Goal: Task Accomplishment & Management: Use online tool/utility

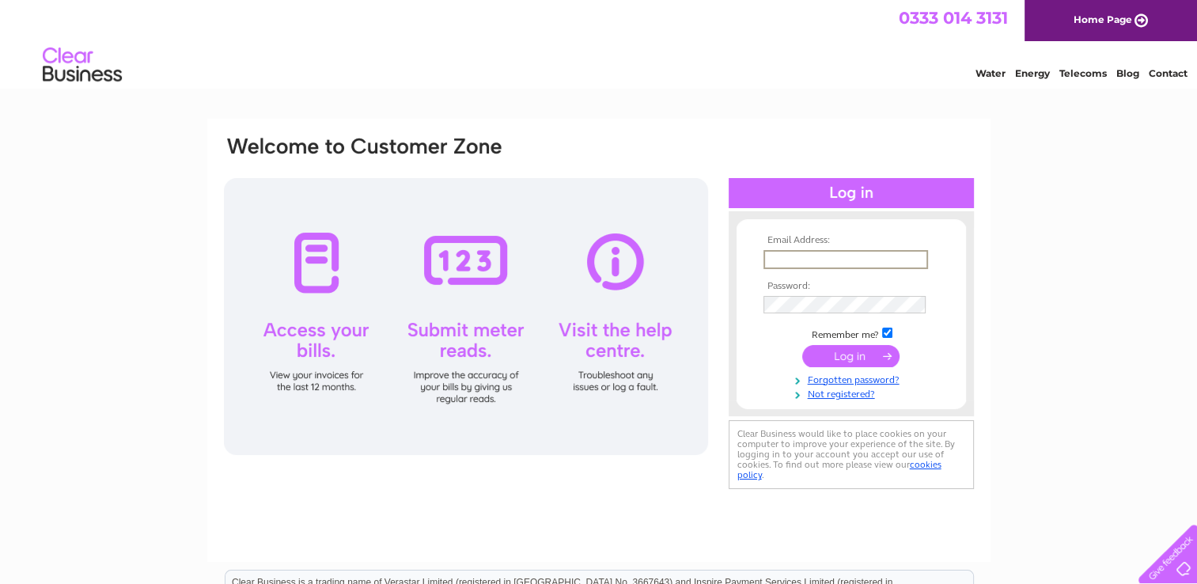
click at [917, 254] on input "text" at bounding box center [846, 259] width 165 height 19
type input "[EMAIL_ADDRESS][DOMAIN_NAME]"
click at [802, 344] on input "submit" at bounding box center [850, 355] width 97 height 22
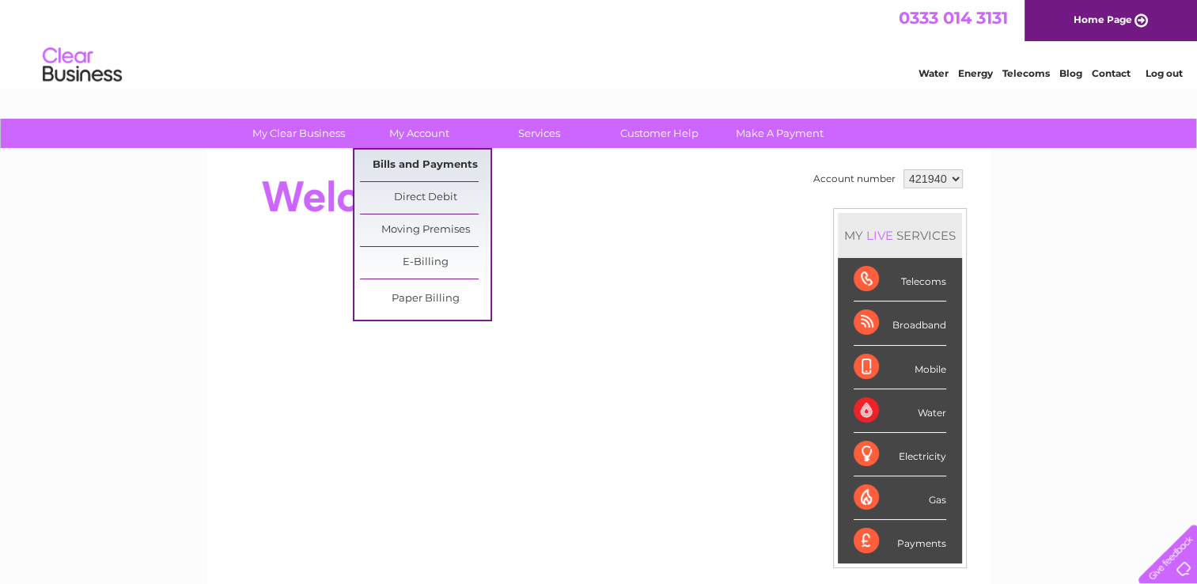
click at [438, 154] on link "Bills and Payments" at bounding box center [425, 166] width 131 height 32
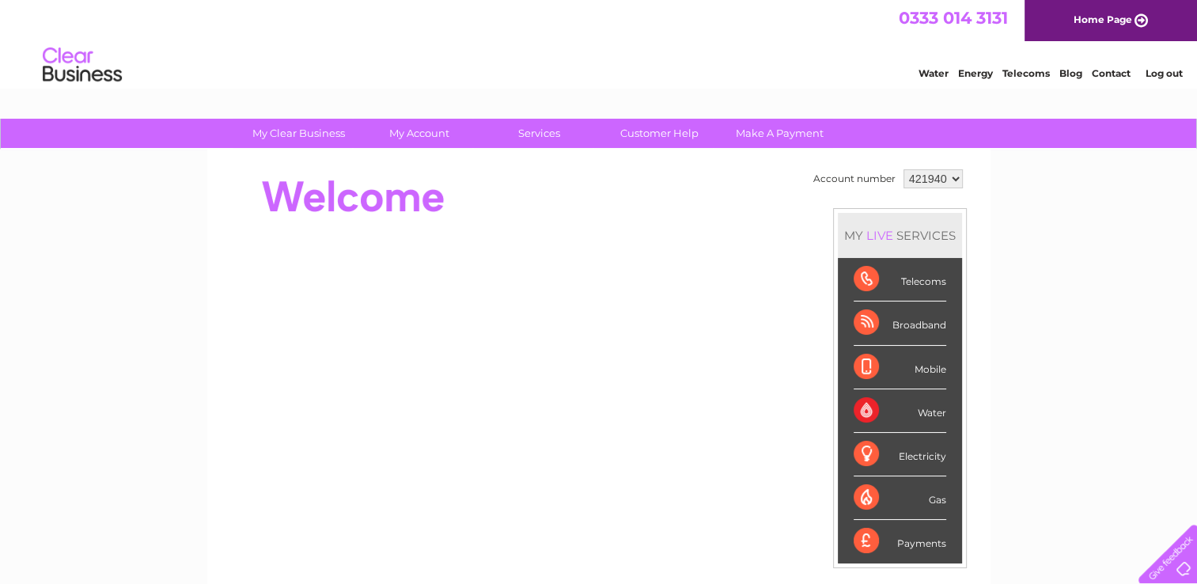
click at [953, 176] on select "421940 986293" at bounding box center [933, 178] width 59 height 19
select select "986293"
click at [904, 169] on select "421940 986293" at bounding box center [933, 178] width 59 height 19
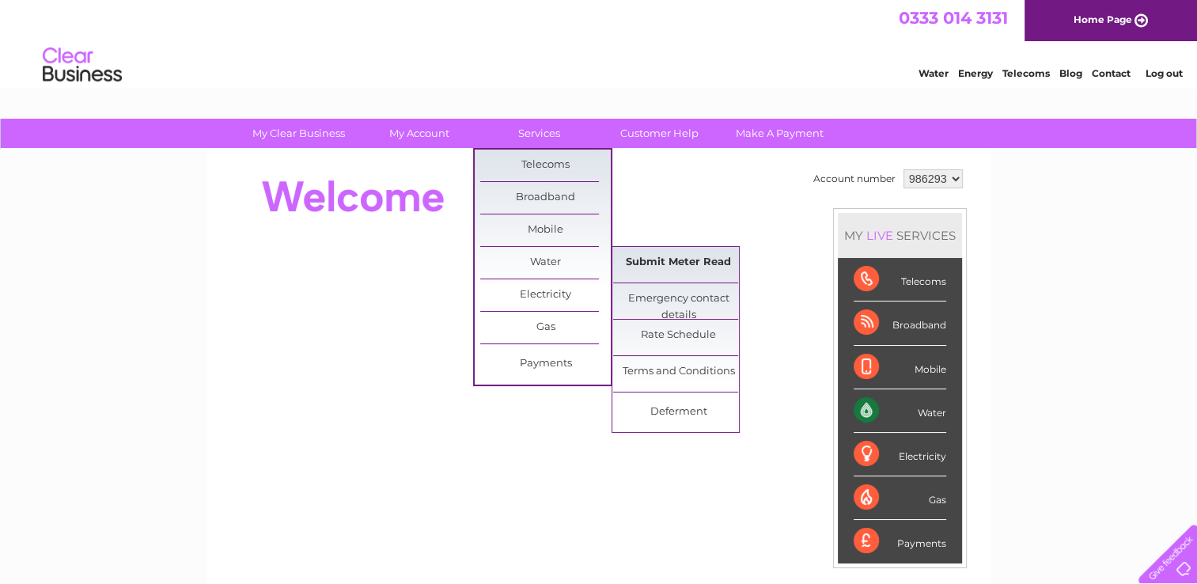
click at [647, 263] on link "Submit Meter Read" at bounding box center [678, 263] width 131 height 32
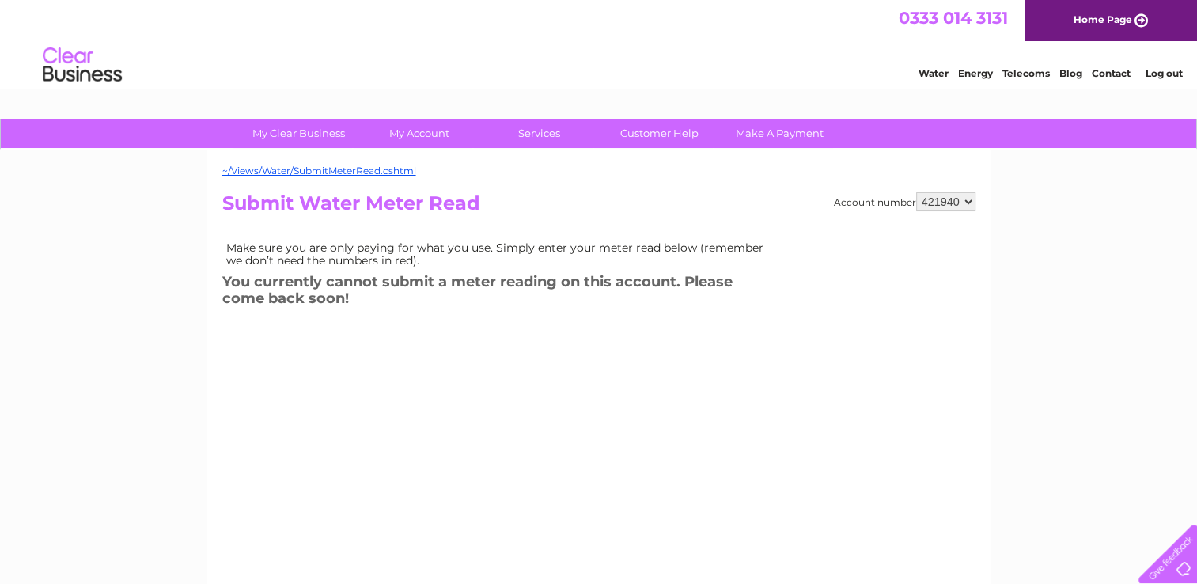
click at [967, 199] on select "421940 986293" at bounding box center [945, 201] width 59 height 19
drag, startPoint x: 967, startPoint y: 199, endPoint x: 963, endPoint y: 207, distance: 9.6
click at [963, 207] on select "421940 986293" at bounding box center [945, 201] width 59 height 19
click at [969, 199] on select "421940 986293" at bounding box center [945, 201] width 59 height 19
select select "986293"
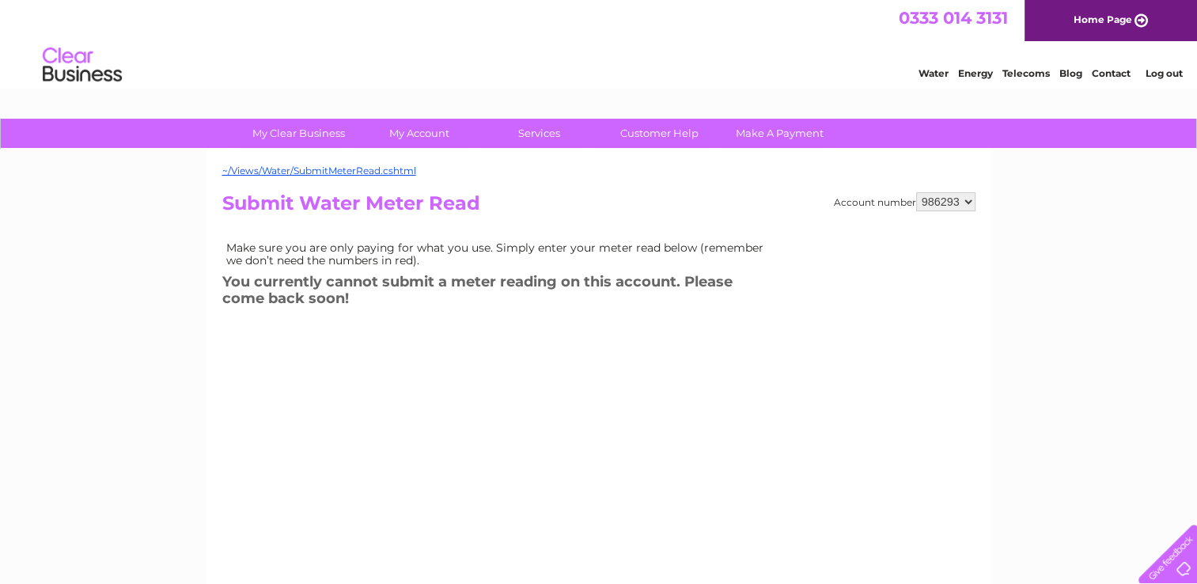
click at [916, 192] on select "421940 986293" at bounding box center [945, 201] width 59 height 19
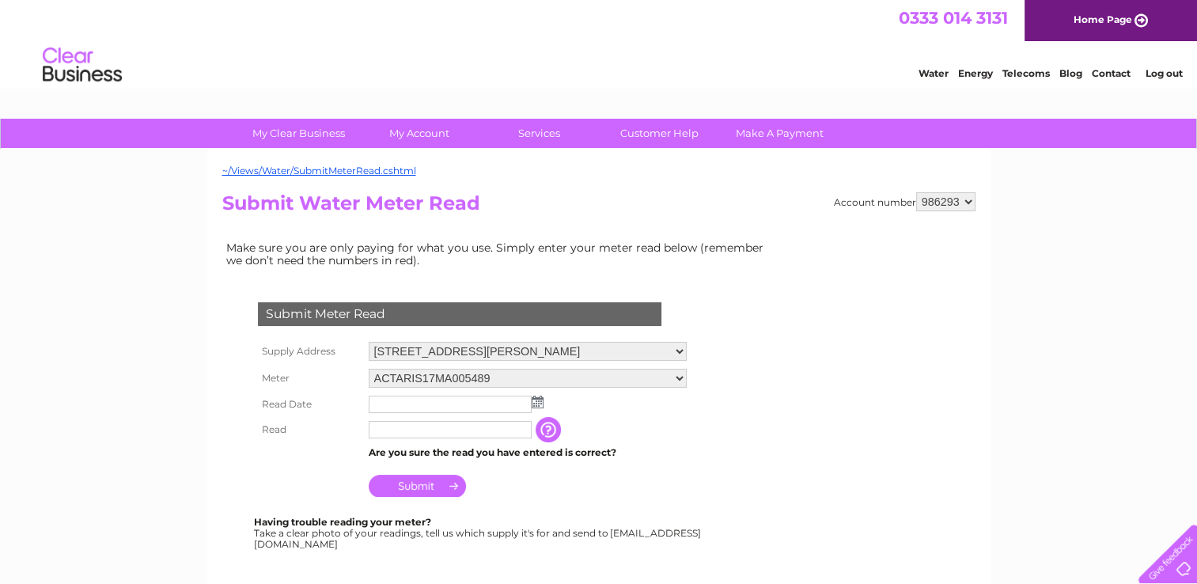
click at [535, 404] on img at bounding box center [538, 402] width 12 height 13
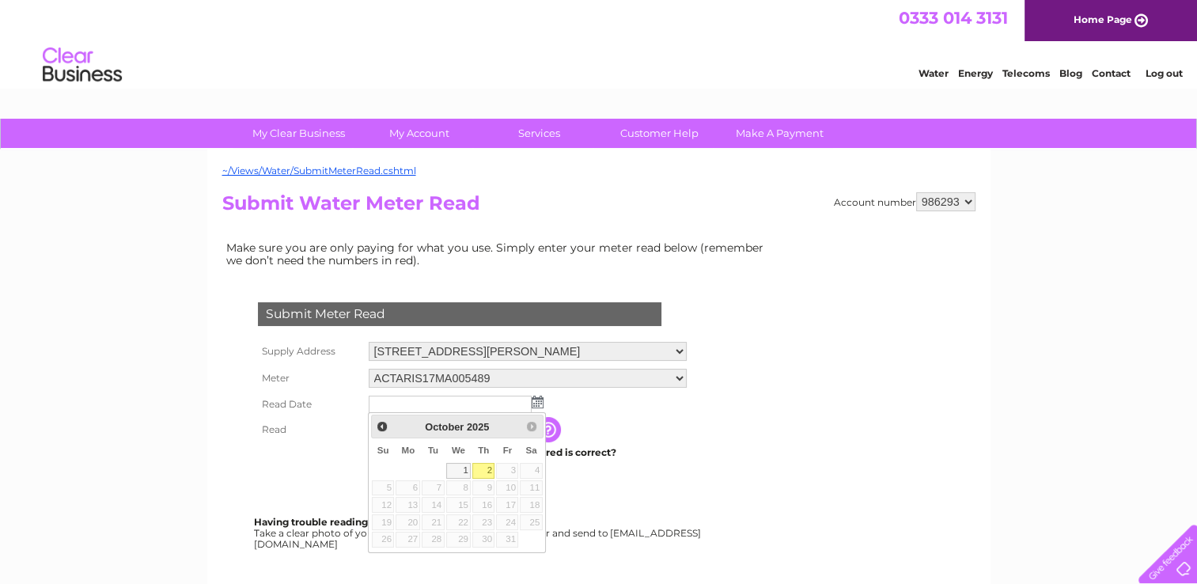
click at [487, 469] on link "2" at bounding box center [483, 471] width 22 height 16
type input "2025/10/02"
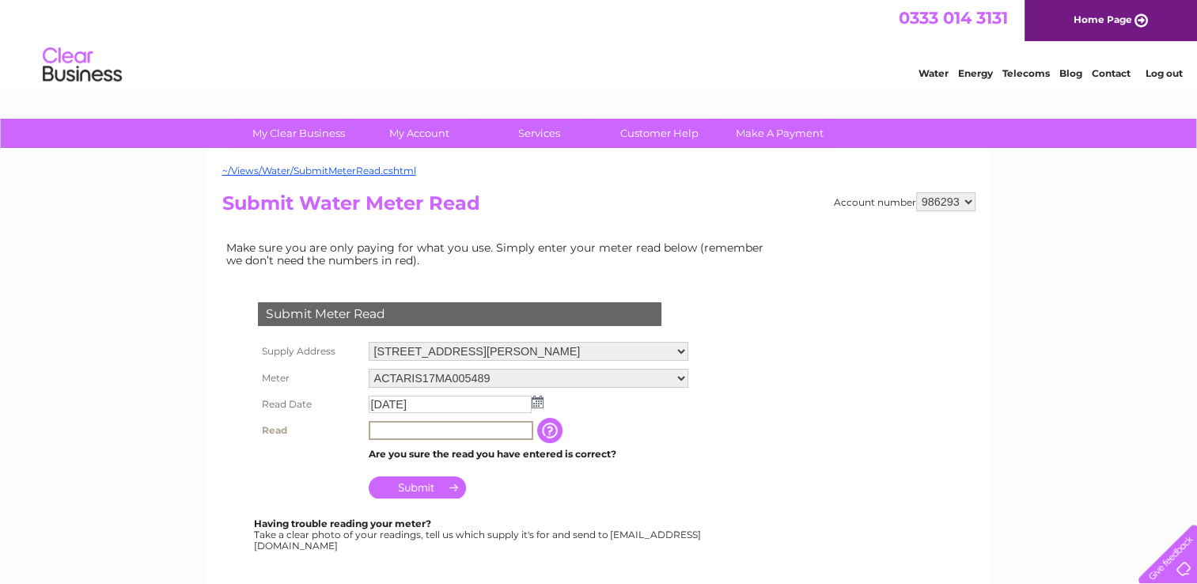
click at [472, 431] on input "text" at bounding box center [451, 430] width 165 height 19
type input "0661"
click at [424, 489] on input "Submit" at bounding box center [417, 486] width 97 height 22
